Goal: Find specific page/section

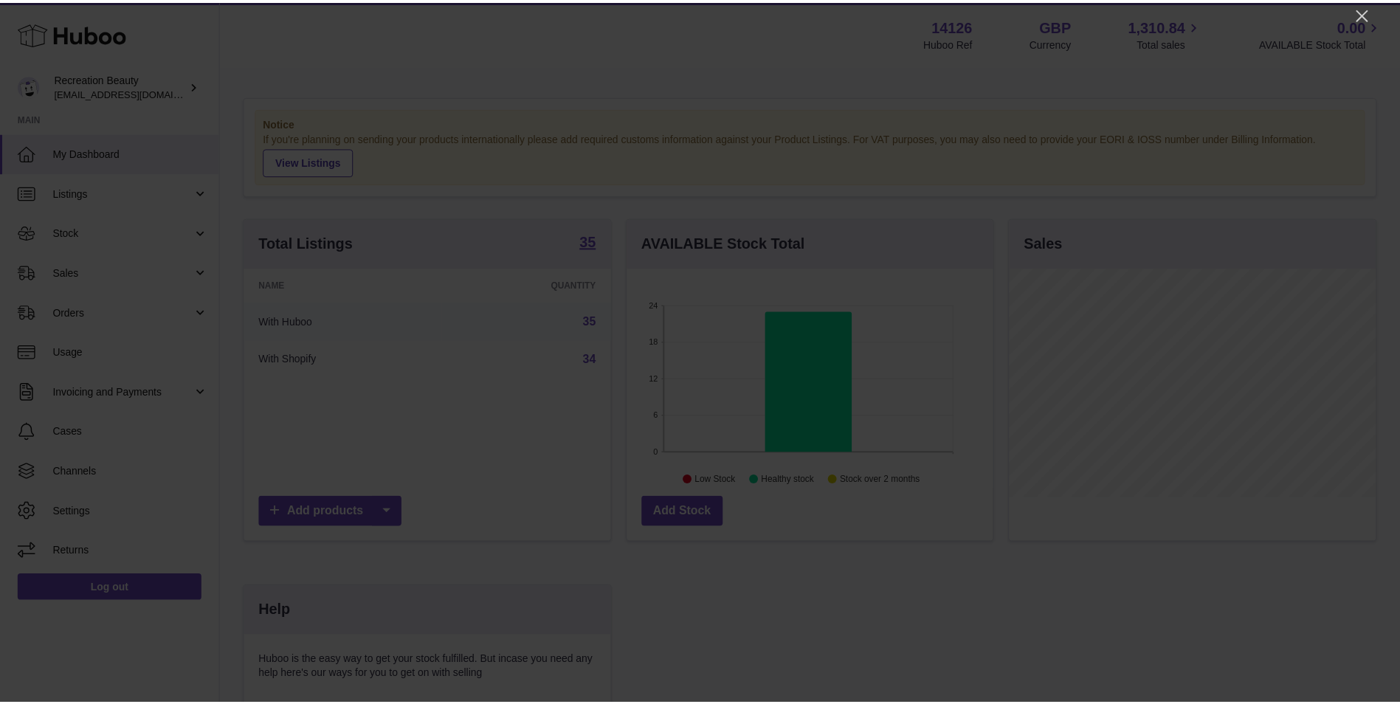
scroll to position [230, 369]
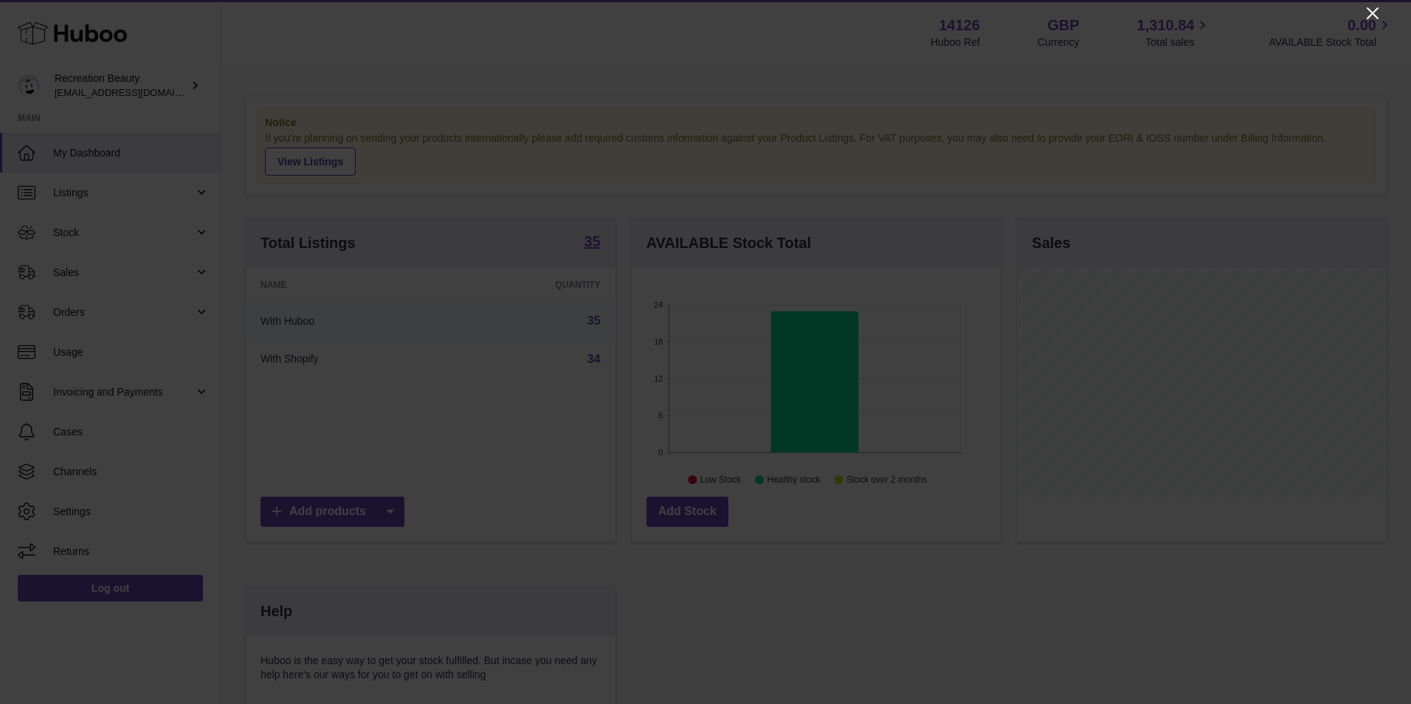
click at [1368, 17] on icon "Close" at bounding box center [1373, 13] width 18 height 18
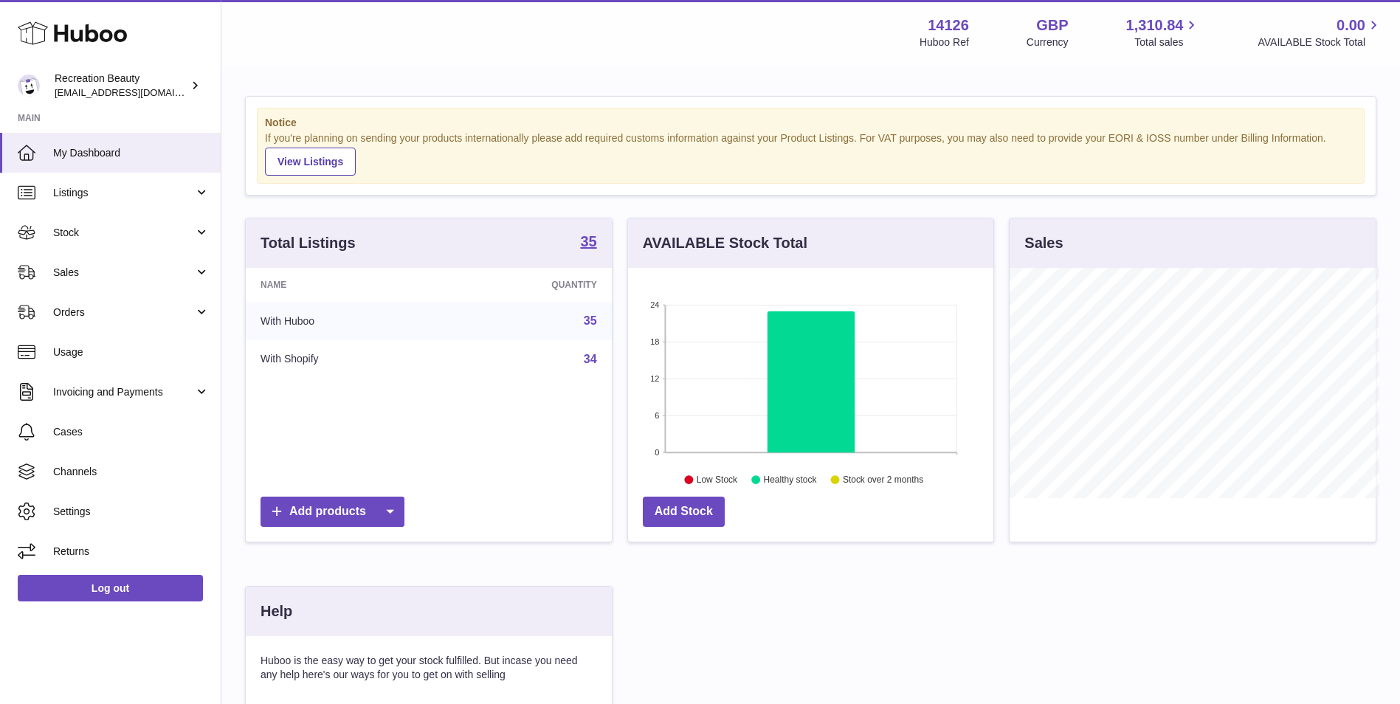
scroll to position [737855, 737719]
click at [134, 266] on span "Sales" at bounding box center [123, 273] width 141 height 14
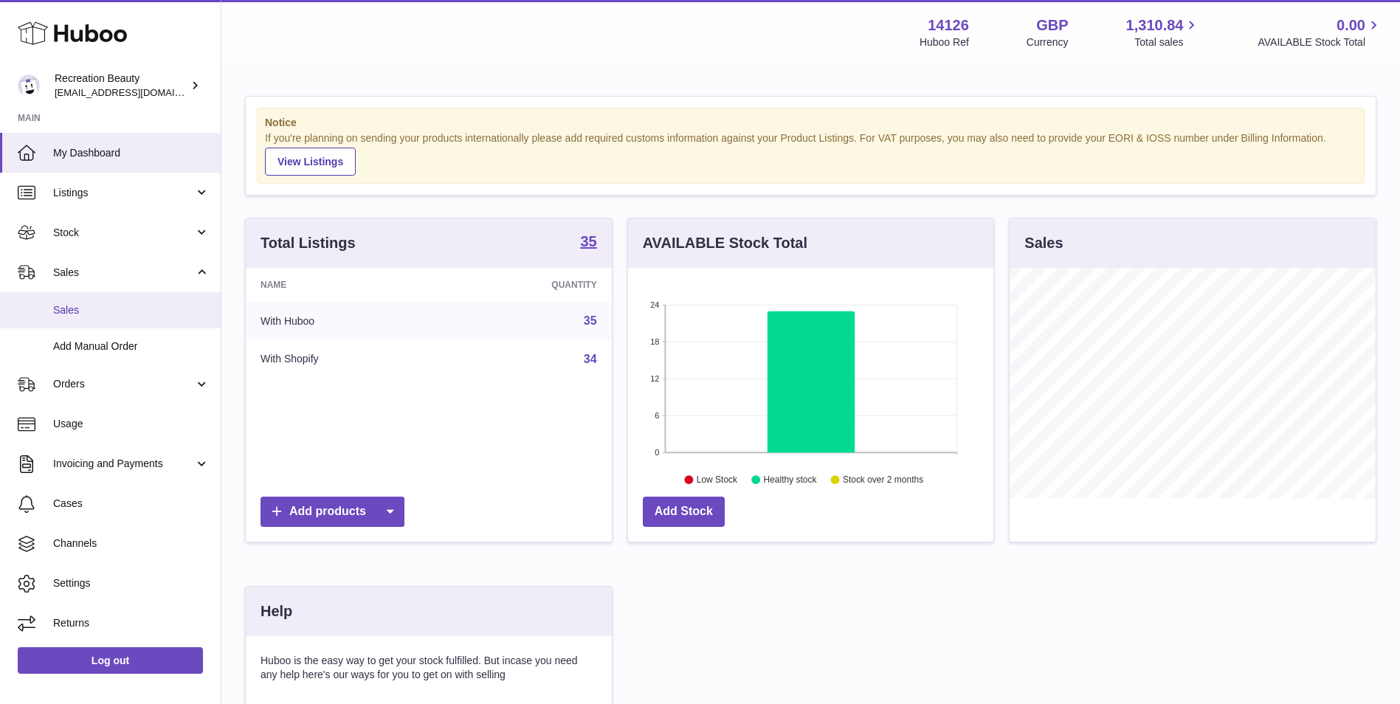
click at [136, 314] on span "Sales" at bounding box center [131, 310] width 156 height 14
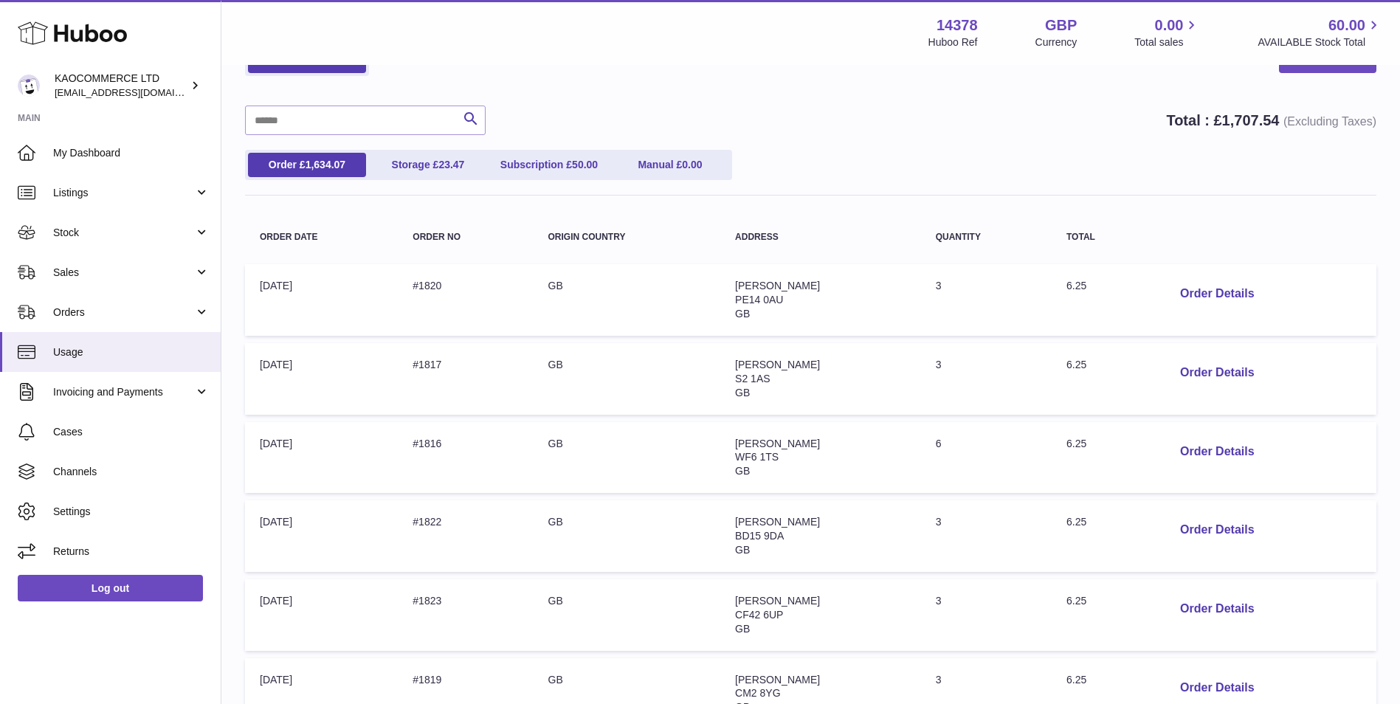
scroll to position [123, 0]
